Goal: Task Accomplishment & Management: Manage account settings

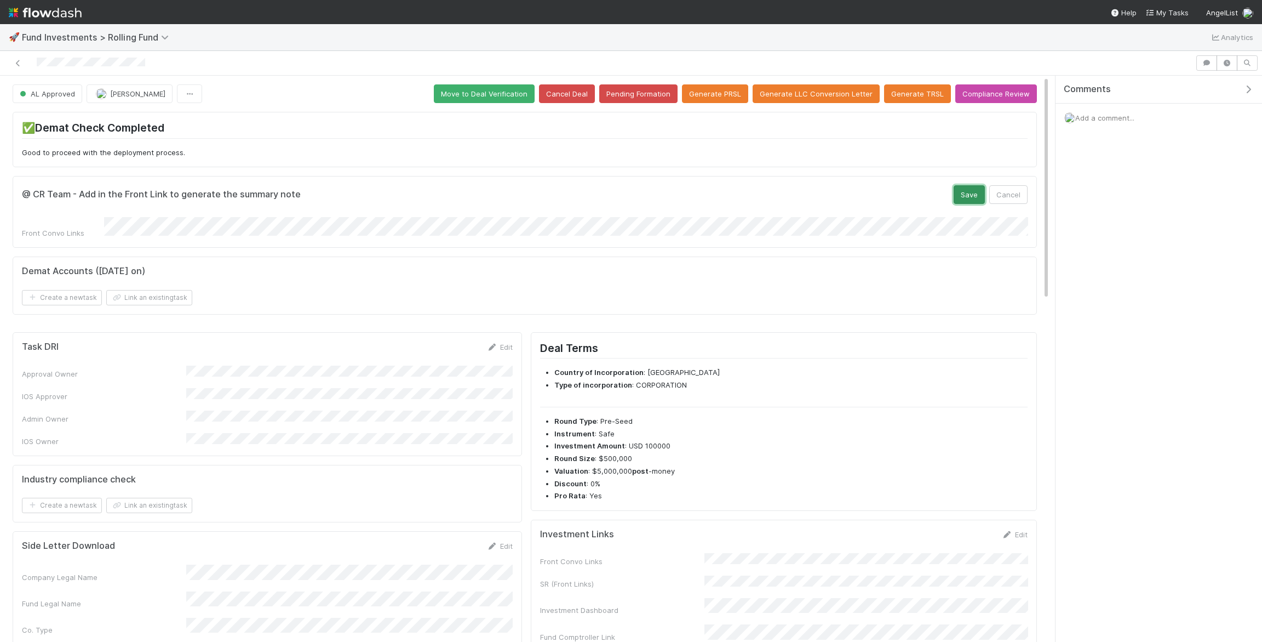
click at [960, 190] on button "Save" at bounding box center [969, 194] width 31 height 19
click at [980, 192] on button "Save" at bounding box center [969, 194] width 31 height 19
